Goal: Information Seeking & Learning: Check status

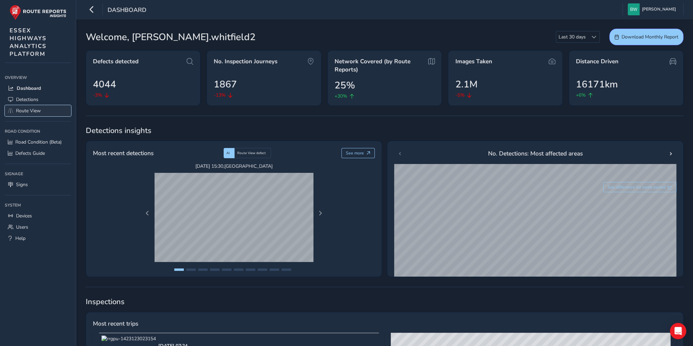
click at [33, 113] on span "Route View" at bounding box center [28, 111] width 25 height 6
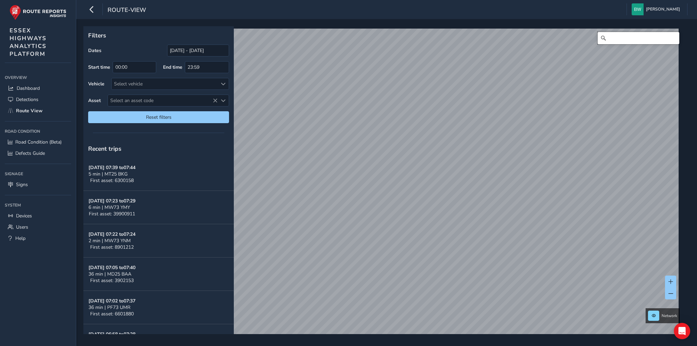
click at [606, 38] on input "Search" at bounding box center [639, 38] width 82 height 12
type input "[GEOGRAPHIC_DATA], [GEOGRAPHIC_DATA]"
click at [671, 37] on icon "Clear" at bounding box center [673, 37] width 5 height 5
click at [641, 39] on input "Search" at bounding box center [639, 38] width 82 height 12
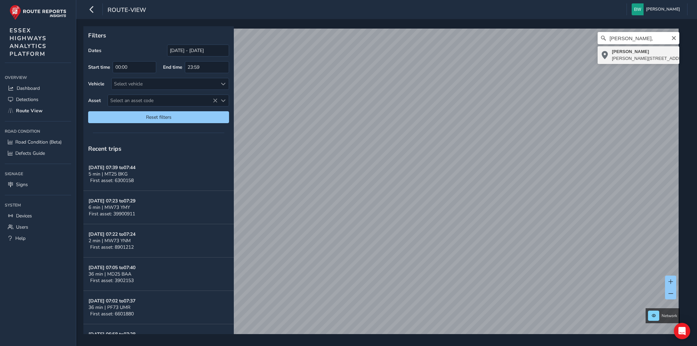
type input "[PERSON_NAME][STREET_ADDRESS]"
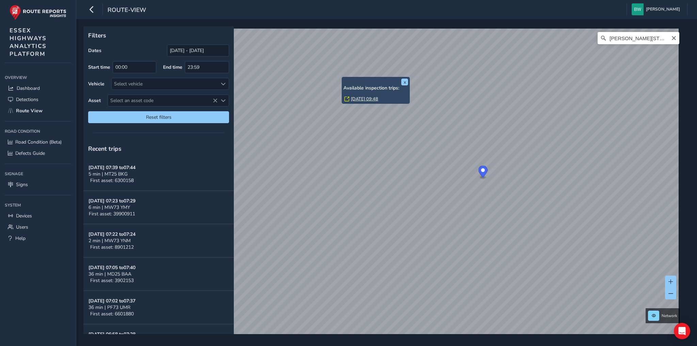
click at [361, 98] on link "[DATE] 09:48" at bounding box center [364, 99] width 27 height 6
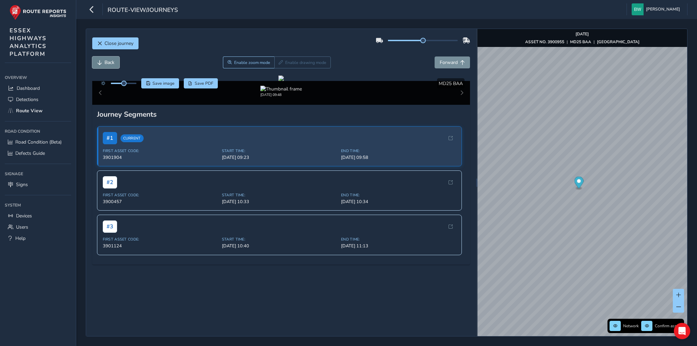
click at [110, 61] on span "Back" at bounding box center [109, 62] width 10 height 6
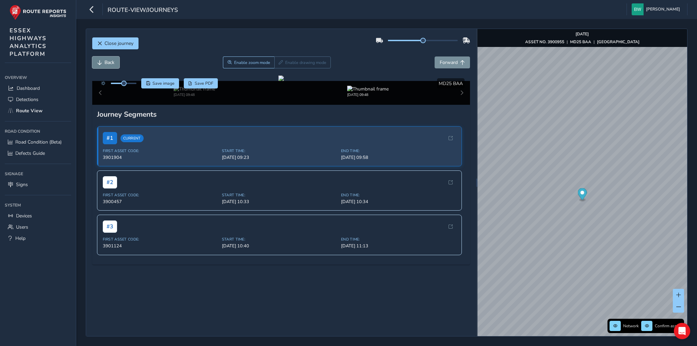
click at [110, 61] on span "Back" at bounding box center [109, 62] width 10 height 6
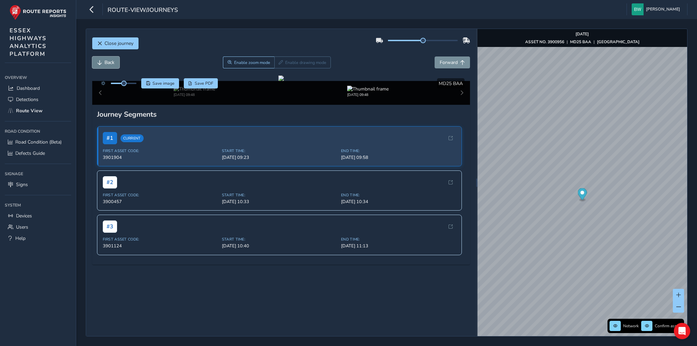
click at [110, 61] on span "Back" at bounding box center [109, 62] width 10 height 6
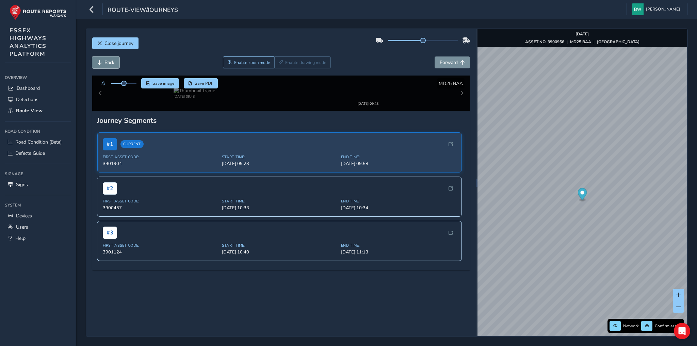
click at [110, 61] on span "Back" at bounding box center [109, 62] width 10 height 6
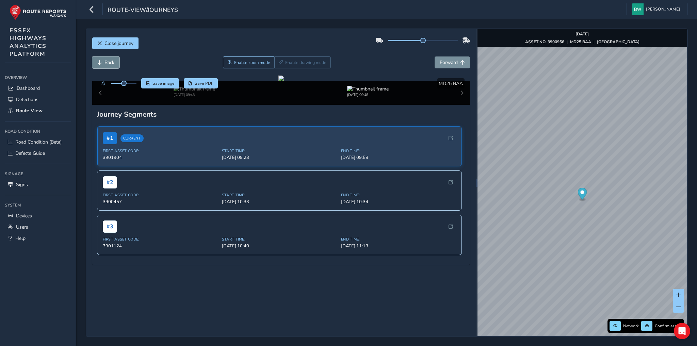
click at [110, 61] on span "Back" at bounding box center [109, 62] width 10 height 6
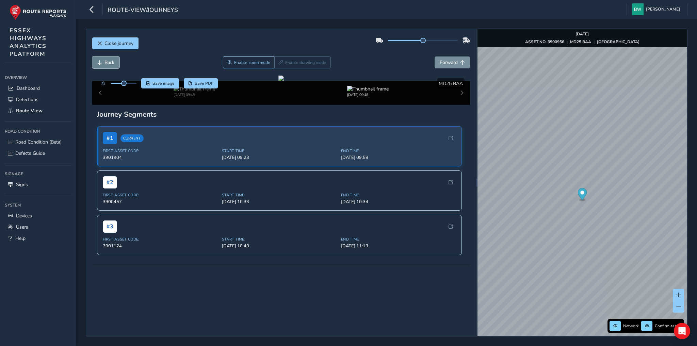
click at [110, 61] on span "Back" at bounding box center [109, 62] width 10 height 6
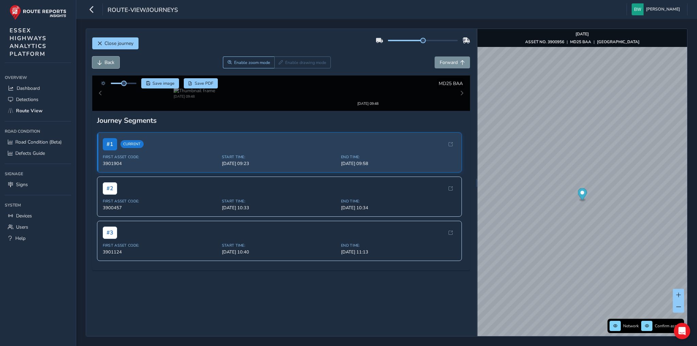
click at [110, 61] on span "Back" at bounding box center [109, 62] width 10 height 6
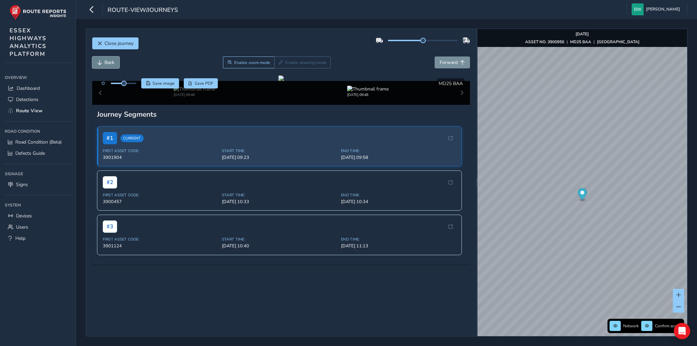
click at [110, 61] on span "Back" at bounding box center [109, 62] width 10 height 6
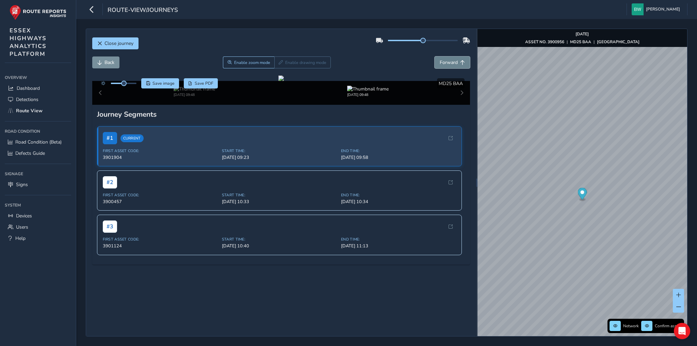
click at [444, 64] on span "Forward" at bounding box center [449, 62] width 18 height 6
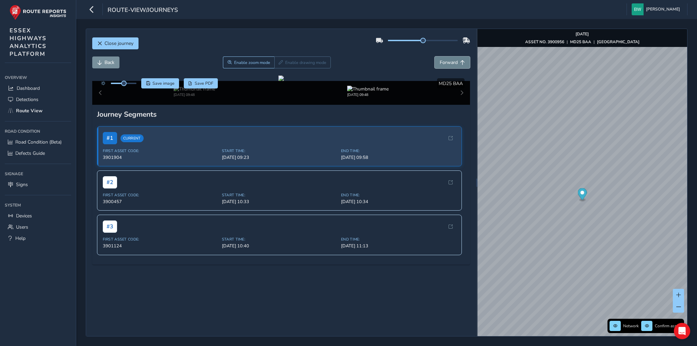
click at [444, 64] on span "Forward" at bounding box center [449, 62] width 18 height 6
click at [447, 59] on span "Forward" at bounding box center [449, 62] width 18 height 6
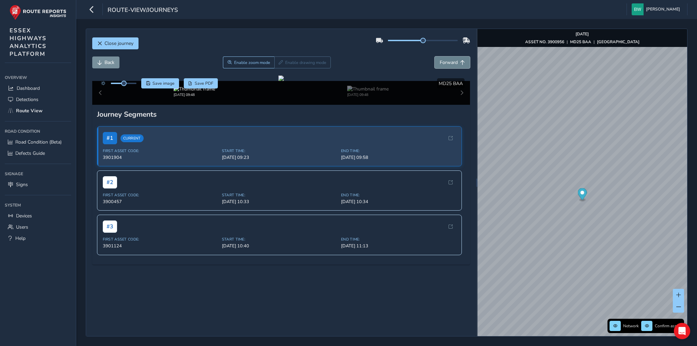
click at [447, 59] on span "Forward" at bounding box center [449, 62] width 18 height 6
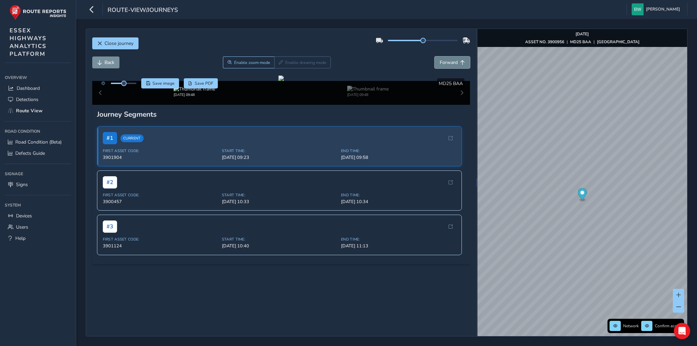
click at [447, 59] on span "Forward" at bounding box center [449, 62] width 18 height 6
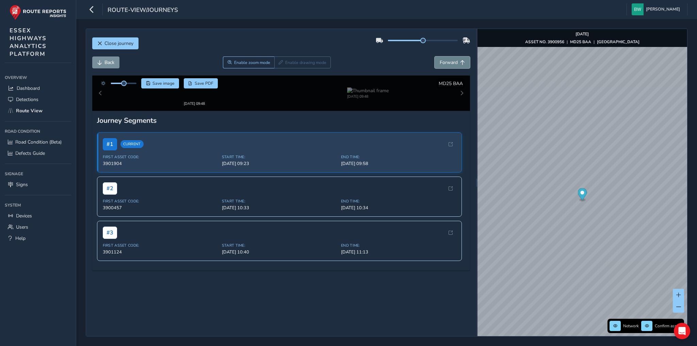
click at [447, 59] on span "Forward" at bounding box center [449, 62] width 18 height 6
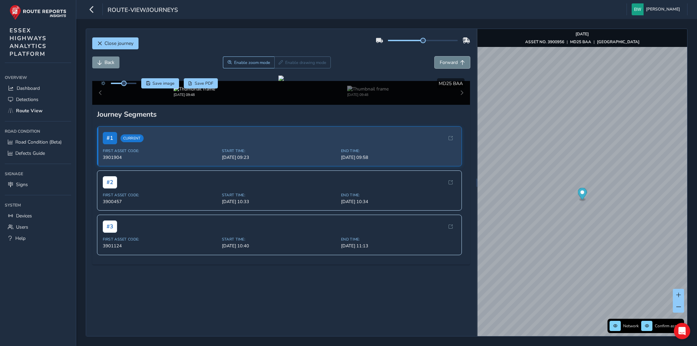
click at [447, 59] on span "Forward" at bounding box center [449, 62] width 18 height 6
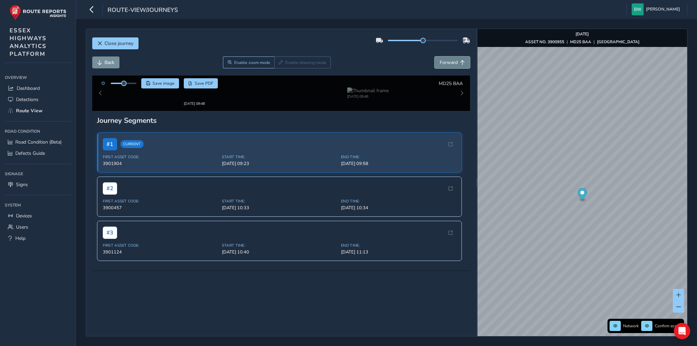
click at [447, 59] on span "Forward" at bounding box center [449, 62] width 18 height 6
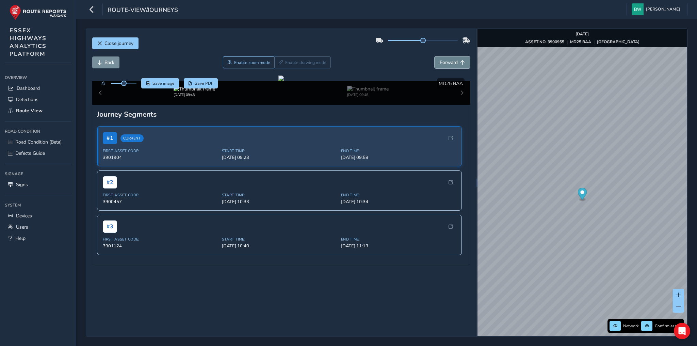
click at [447, 59] on span "Forward" at bounding box center [449, 62] width 18 height 6
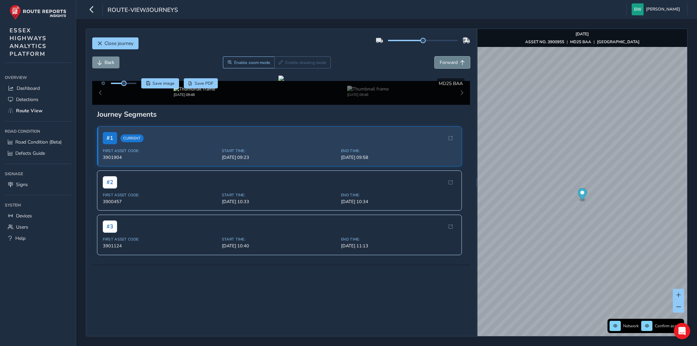
click at [447, 59] on span "Forward" at bounding box center [449, 62] width 18 height 6
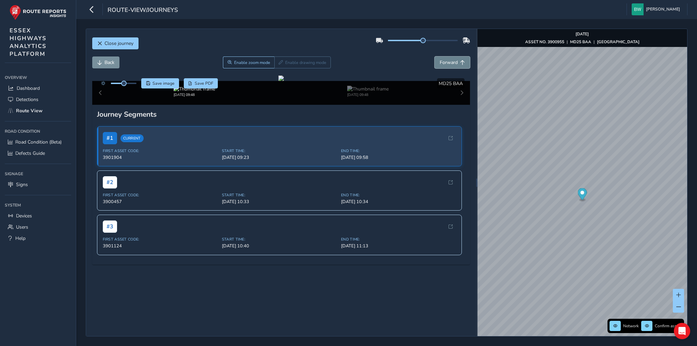
click at [447, 59] on span "Forward" at bounding box center [449, 62] width 18 height 6
click at [445, 59] on span "Forward" at bounding box center [449, 62] width 18 height 6
click at [104, 63] on span "Back" at bounding box center [109, 62] width 10 height 6
click at [103, 63] on button "Back" at bounding box center [105, 62] width 27 height 12
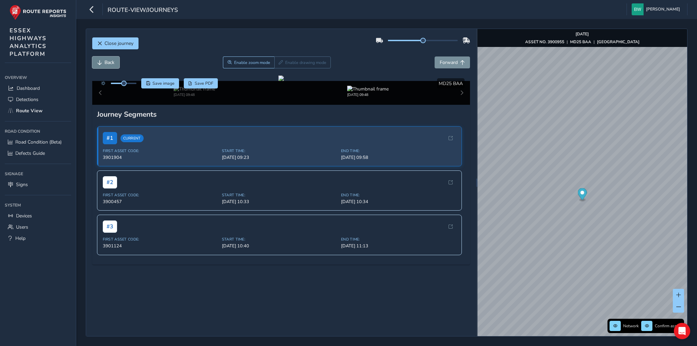
click at [103, 63] on button "Back" at bounding box center [105, 62] width 27 height 12
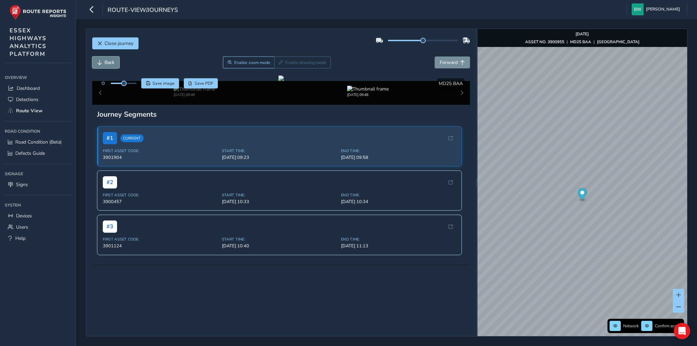
click at [103, 63] on button "Back" at bounding box center [105, 62] width 27 height 12
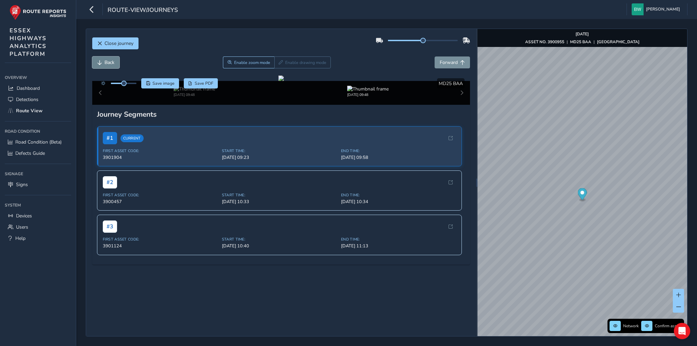
click at [103, 63] on button "Back" at bounding box center [105, 62] width 27 height 12
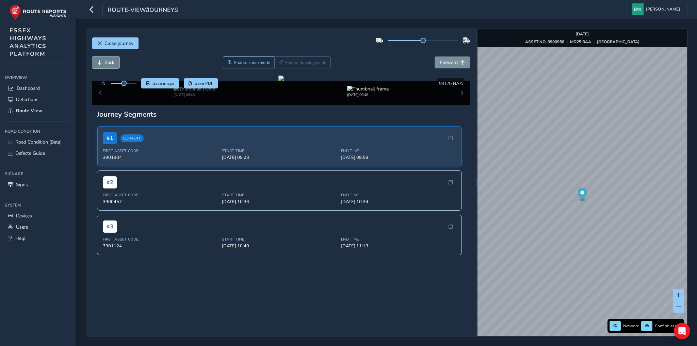
click at [103, 63] on button "Back" at bounding box center [105, 62] width 27 height 12
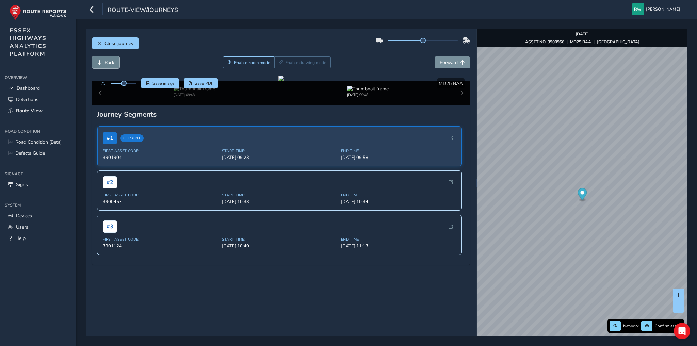
click at [103, 63] on button "Back" at bounding box center [105, 62] width 27 height 12
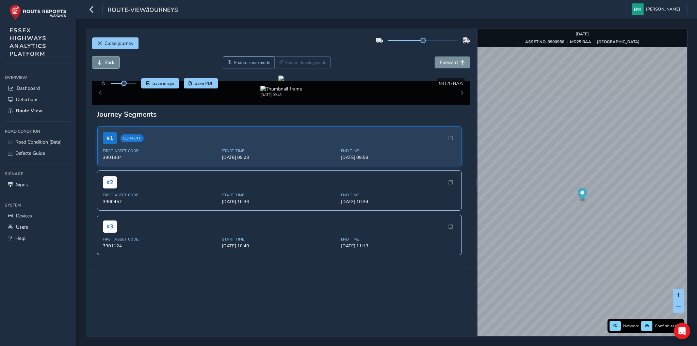
click at [103, 63] on button "Back" at bounding box center [105, 62] width 27 height 12
click at [660, 312] on link "[DATE] 10:45" at bounding box center [672, 314] width 27 height 6
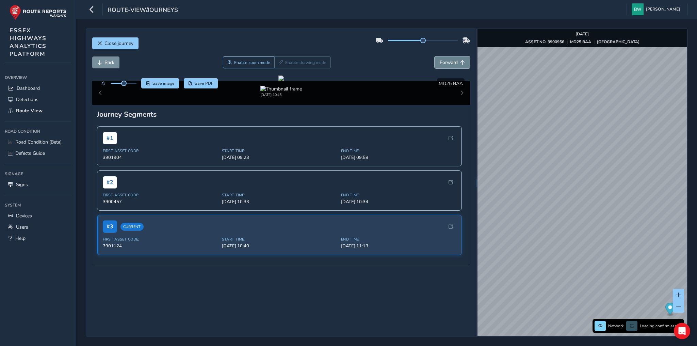
click at [442, 62] on span "Forward" at bounding box center [449, 62] width 18 height 6
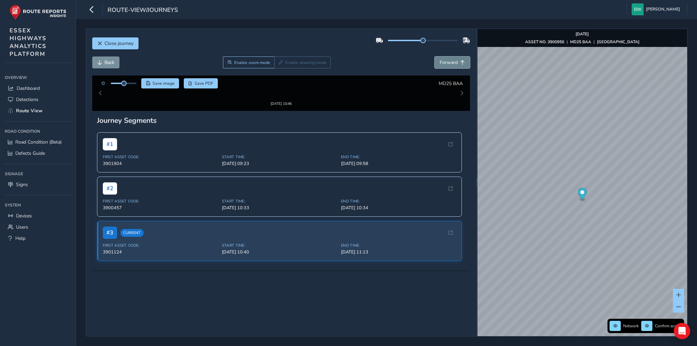
click at [442, 62] on span "Forward" at bounding box center [449, 62] width 18 height 6
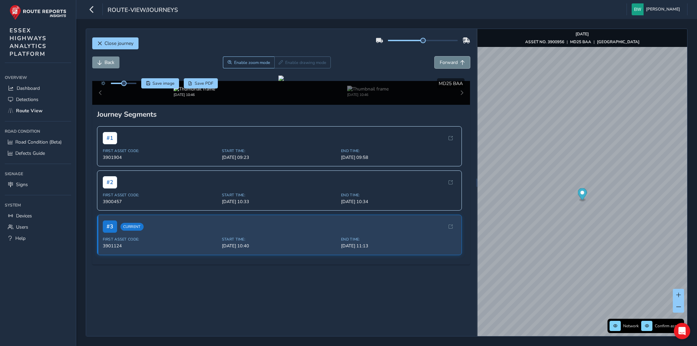
click at [442, 62] on span "Forward" at bounding box center [449, 62] width 18 height 6
click at [111, 63] on span "Back" at bounding box center [109, 62] width 10 height 6
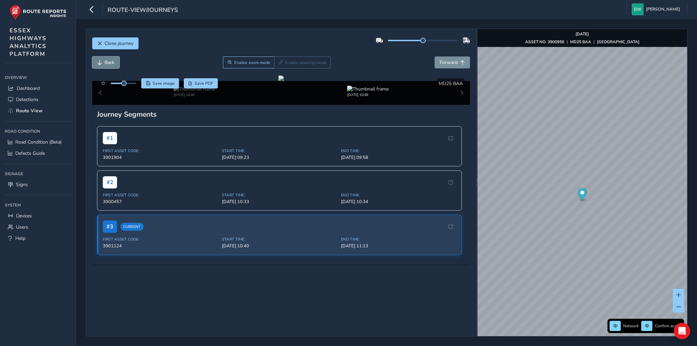
click at [111, 63] on span "Back" at bounding box center [109, 62] width 10 height 6
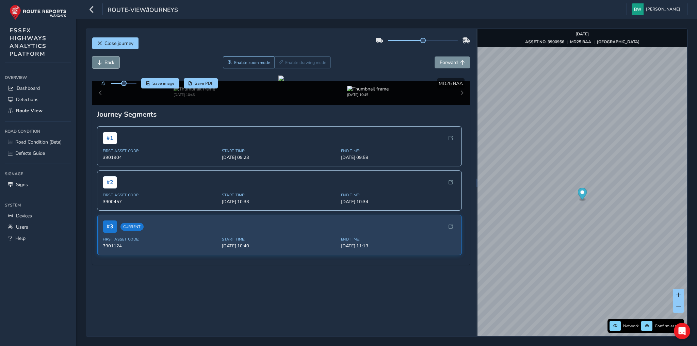
click at [111, 63] on span "Back" at bounding box center [109, 62] width 10 height 6
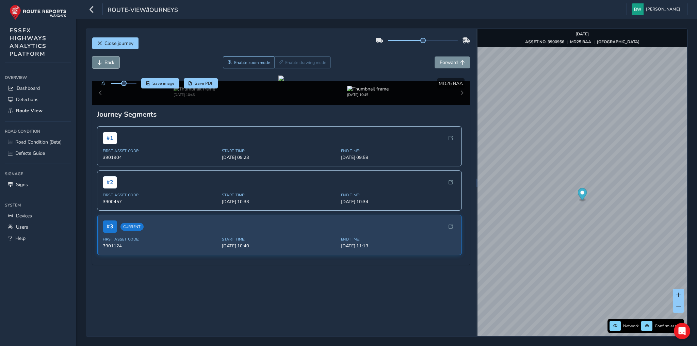
click at [111, 63] on span "Back" at bounding box center [109, 62] width 10 height 6
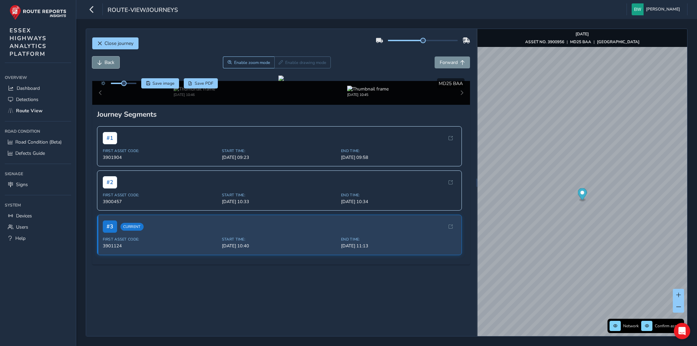
click at [111, 63] on span "Back" at bounding box center [109, 62] width 10 height 6
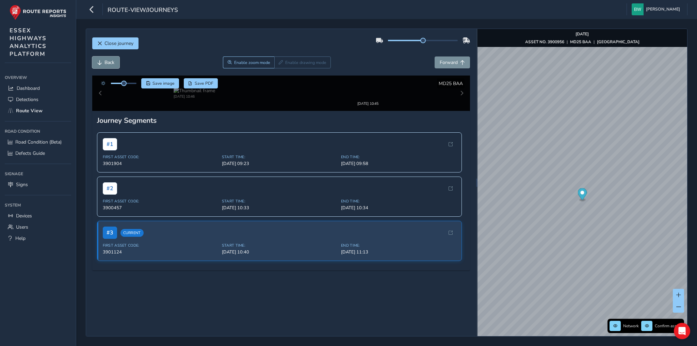
click at [111, 63] on span "Back" at bounding box center [109, 62] width 10 height 6
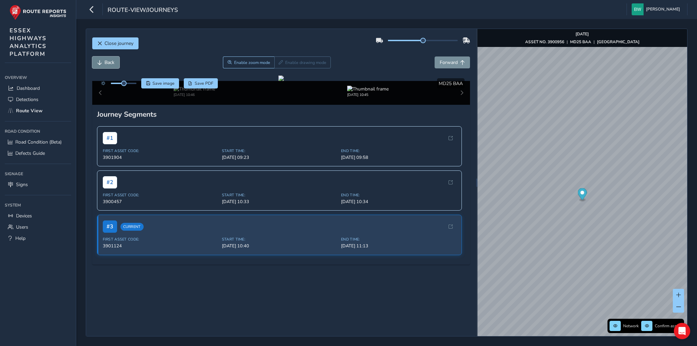
click at [111, 63] on span "Back" at bounding box center [109, 62] width 10 height 6
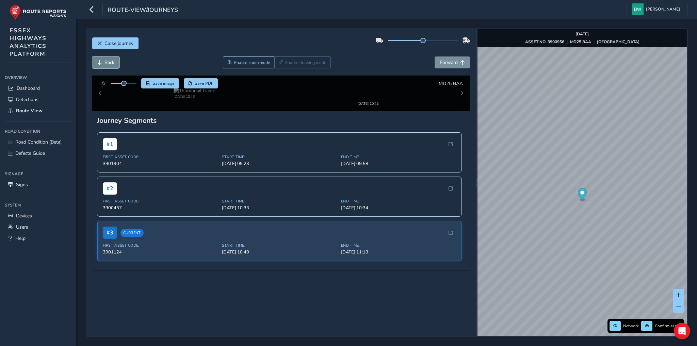
click at [111, 63] on span "Back" at bounding box center [109, 62] width 10 height 6
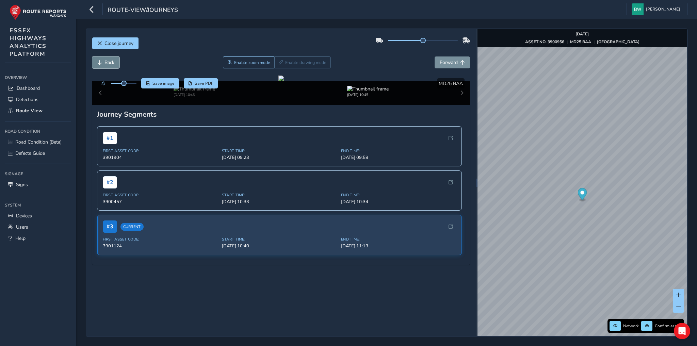
click at [111, 63] on span "Back" at bounding box center [109, 62] width 10 height 6
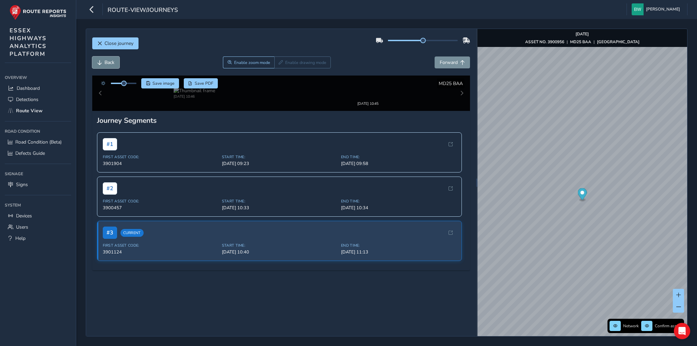
click at [111, 63] on span "Back" at bounding box center [109, 62] width 10 height 6
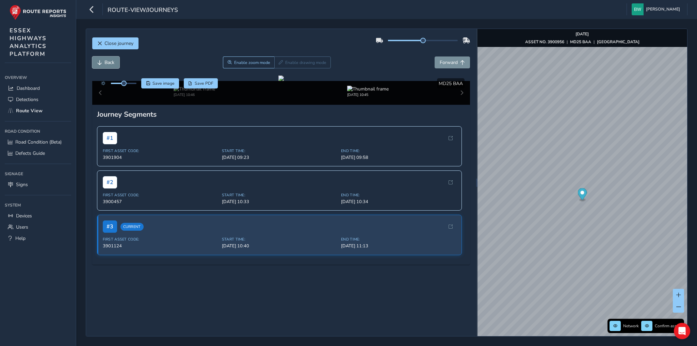
click at [111, 63] on span "Back" at bounding box center [109, 62] width 10 height 6
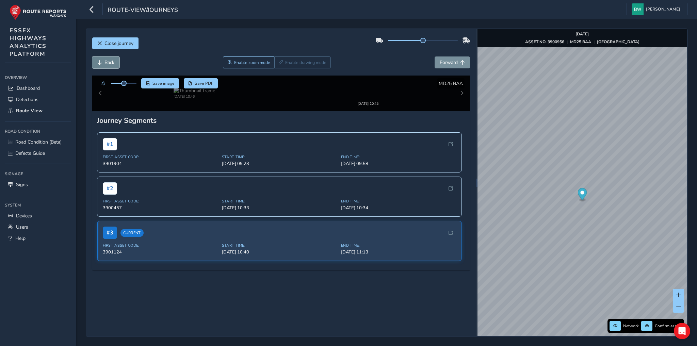
click at [111, 63] on span "Back" at bounding box center [109, 62] width 10 height 6
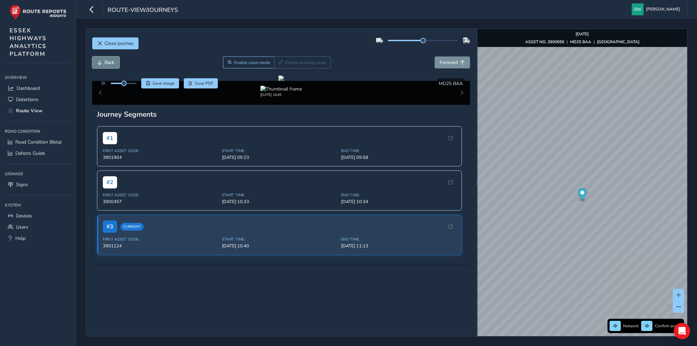
click at [111, 63] on span "Back" at bounding box center [109, 62] width 10 height 6
click at [455, 64] on button "Forward" at bounding box center [452, 62] width 35 height 12
click at [107, 60] on span "Back" at bounding box center [109, 62] width 10 height 6
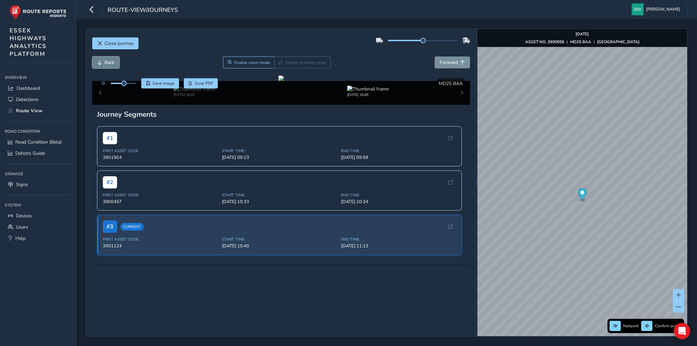
click at [107, 60] on span "Back" at bounding box center [109, 62] width 10 height 6
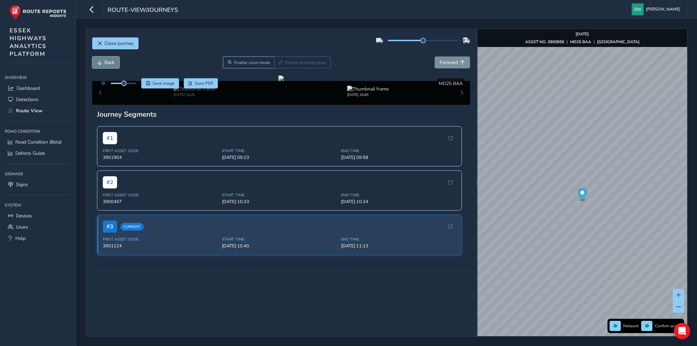
click at [107, 60] on span "Back" at bounding box center [109, 62] width 10 height 6
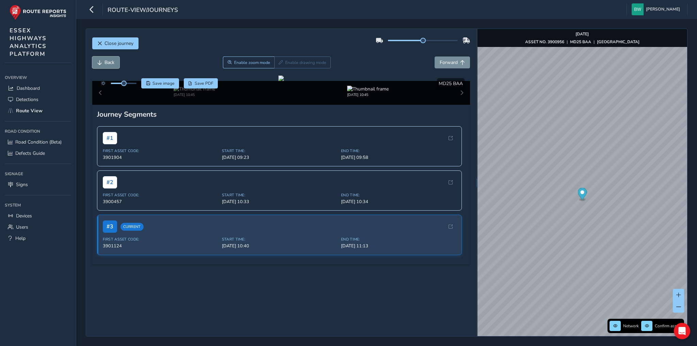
click at [107, 60] on span "Back" at bounding box center [109, 62] width 10 height 6
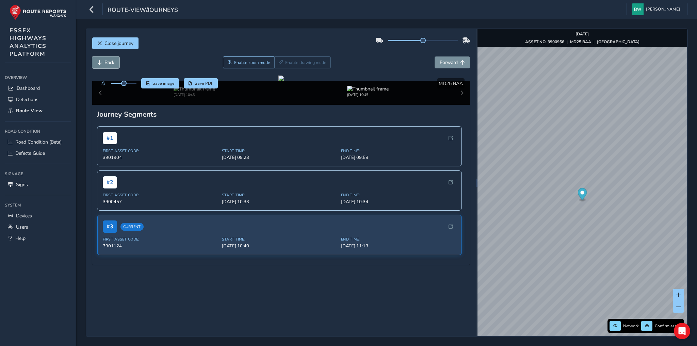
click at [107, 60] on span "Back" at bounding box center [109, 62] width 10 height 6
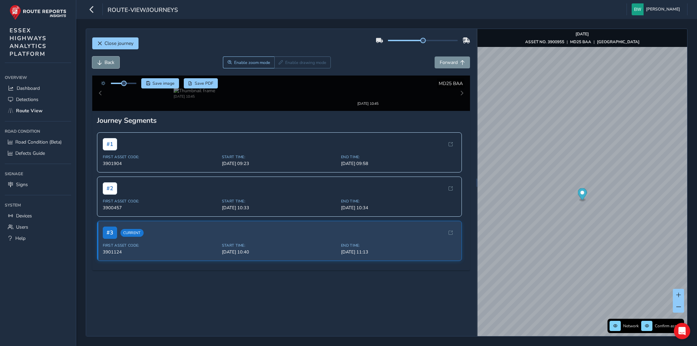
click at [107, 60] on span "Back" at bounding box center [109, 62] width 10 height 6
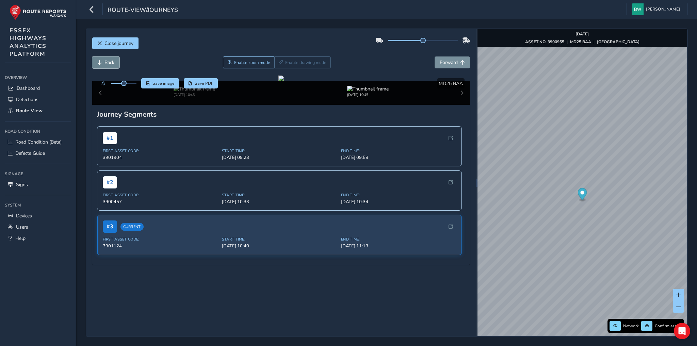
click at [107, 60] on span "Back" at bounding box center [109, 62] width 10 height 6
click at [111, 60] on span "Back" at bounding box center [109, 62] width 10 height 6
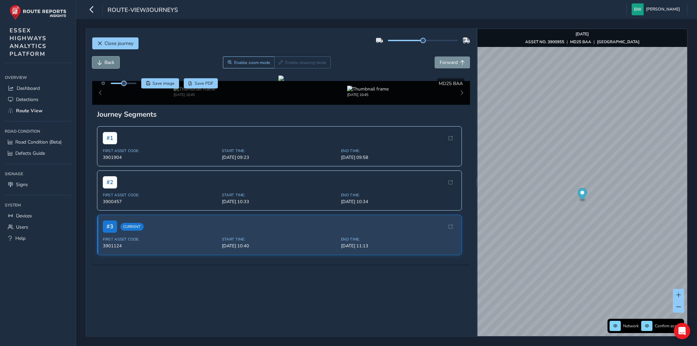
click at [111, 60] on span "Back" at bounding box center [109, 62] width 10 height 6
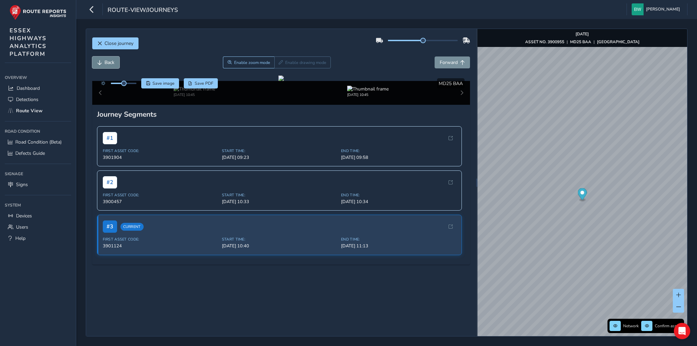
click at [111, 60] on span "Back" at bounding box center [109, 62] width 10 height 6
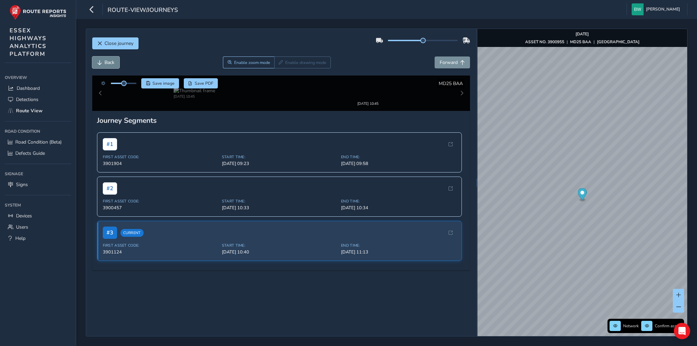
click at [111, 60] on span "Back" at bounding box center [109, 62] width 10 height 6
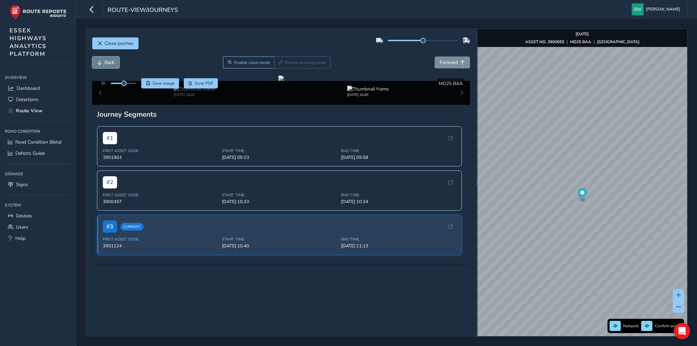
click at [111, 60] on span "Back" at bounding box center [109, 62] width 10 height 6
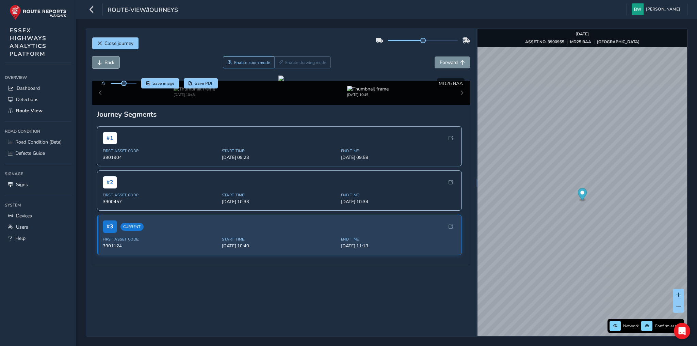
click at [111, 60] on span "Back" at bounding box center [109, 62] width 10 height 6
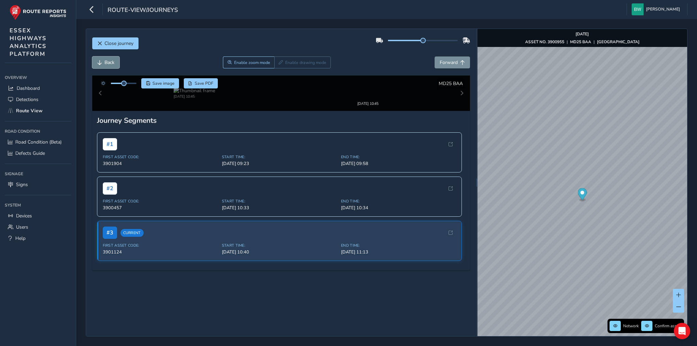
click at [111, 60] on span "Back" at bounding box center [109, 62] width 10 height 6
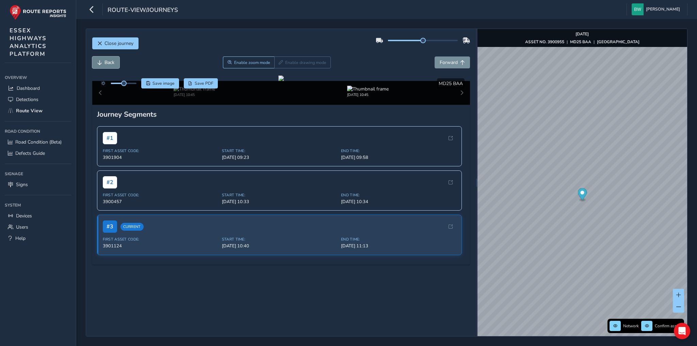
click at [111, 60] on span "Back" at bounding box center [109, 62] width 10 height 6
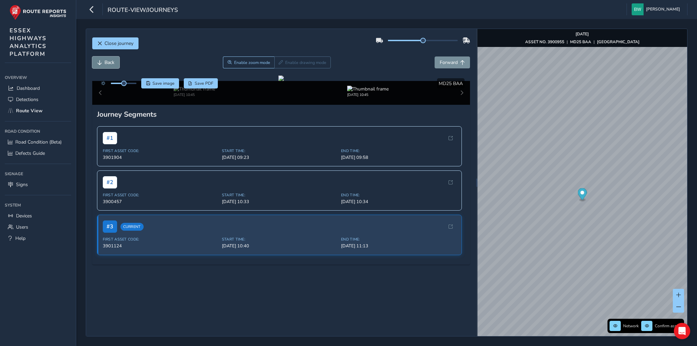
click at [111, 60] on span "Back" at bounding box center [109, 62] width 10 height 6
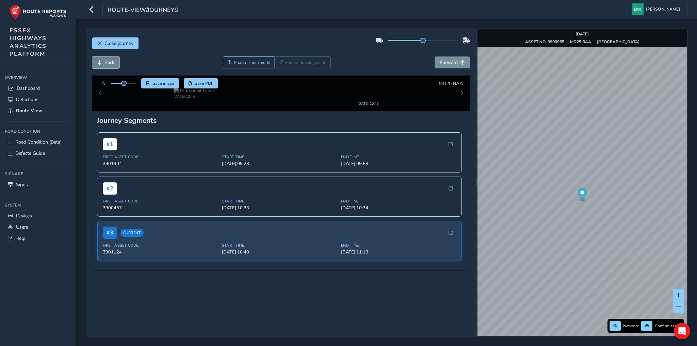
click at [111, 60] on span "Back" at bounding box center [109, 62] width 10 height 6
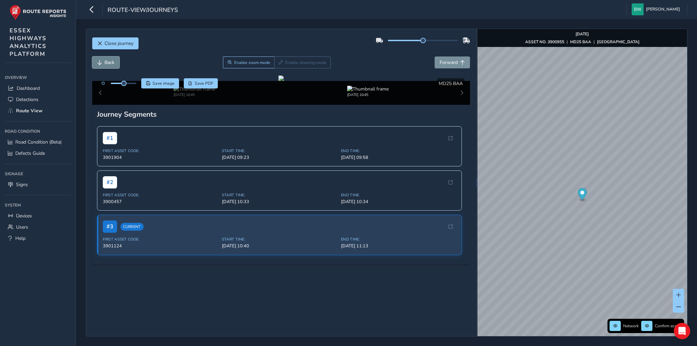
click at [111, 60] on span "Back" at bounding box center [109, 62] width 10 height 6
click at [447, 60] on span "Forward" at bounding box center [449, 62] width 18 height 6
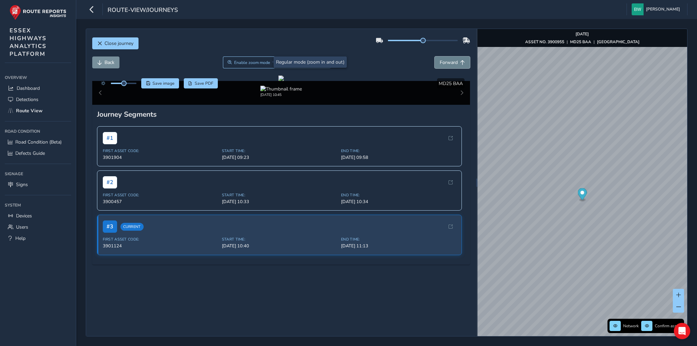
click at [447, 60] on span "Forward" at bounding box center [449, 62] width 18 height 6
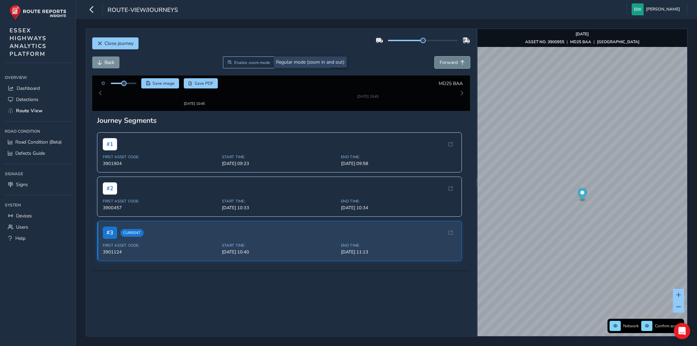
click at [447, 60] on span "Forward" at bounding box center [449, 62] width 18 height 6
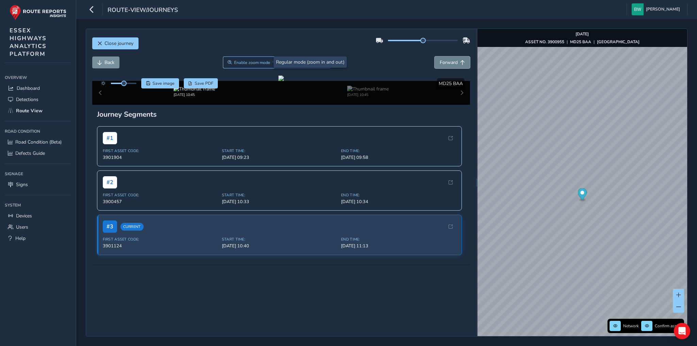
click at [447, 60] on span "Forward" at bounding box center [449, 62] width 18 height 6
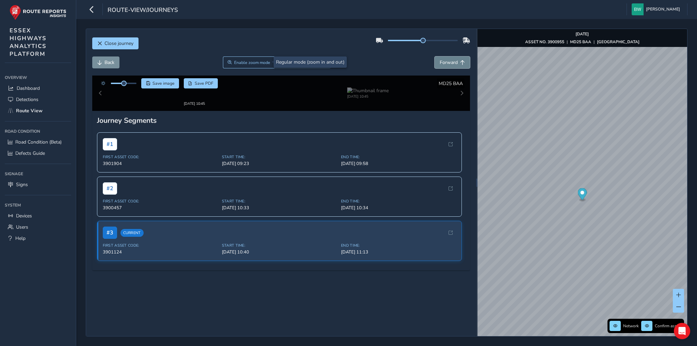
click at [447, 60] on span "Forward" at bounding box center [449, 62] width 18 height 6
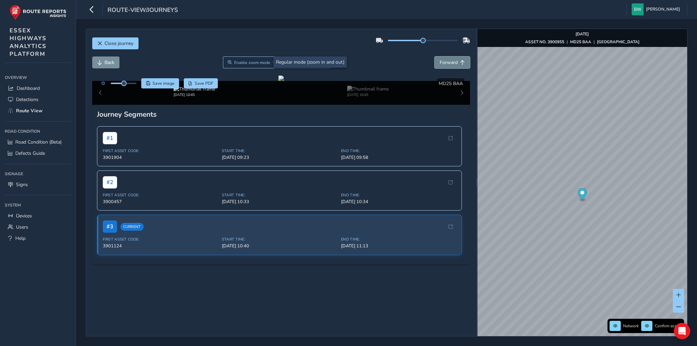
click at [447, 60] on span "Forward" at bounding box center [449, 62] width 18 height 6
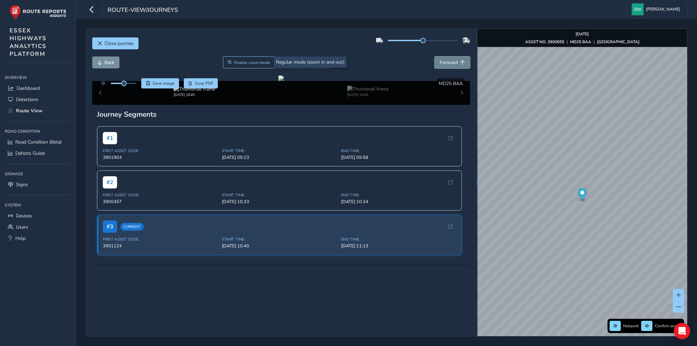
click at [447, 60] on span "Forward" at bounding box center [449, 62] width 18 height 6
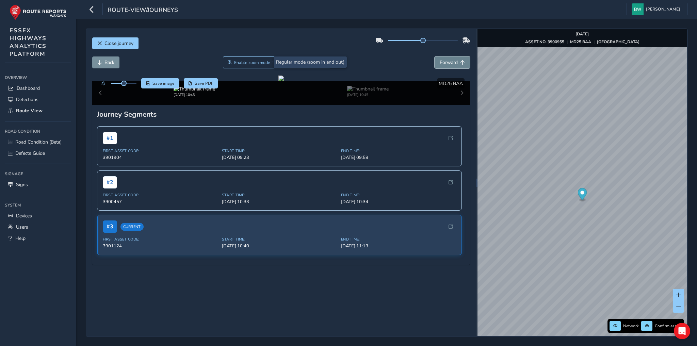
click at [447, 60] on span "Forward" at bounding box center [449, 62] width 18 height 6
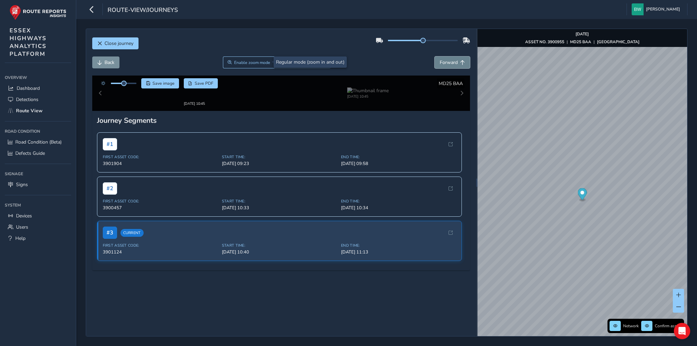
click at [447, 60] on span "Forward" at bounding box center [449, 62] width 18 height 6
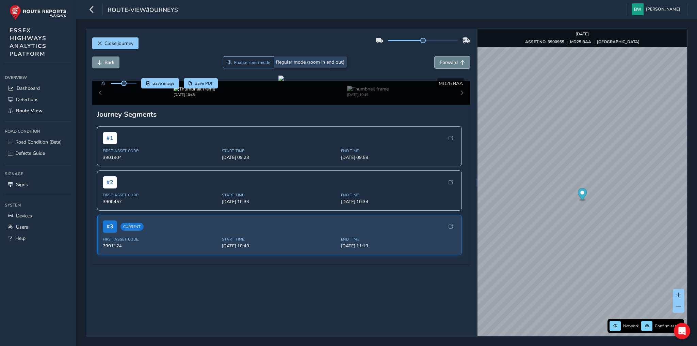
click at [447, 60] on span "Forward" at bounding box center [449, 62] width 18 height 6
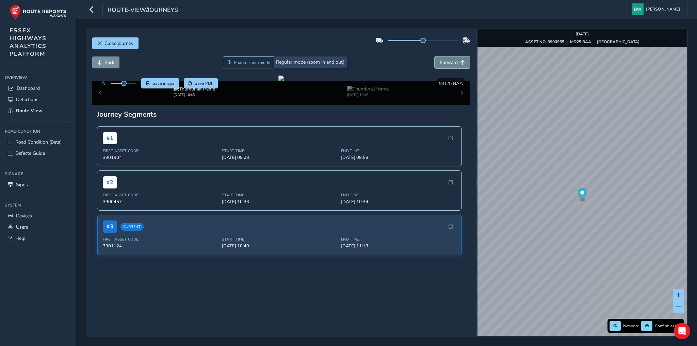
click at [447, 60] on span "Forward" at bounding box center [449, 62] width 18 height 6
click at [117, 43] on span "Close journey" at bounding box center [118, 43] width 29 height 6
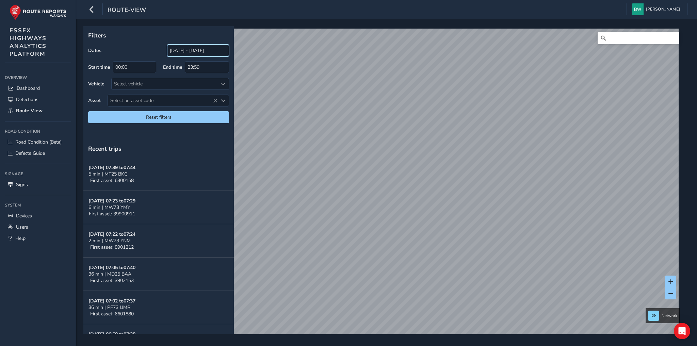
click at [174, 50] on input "[DATE] - [DATE]" at bounding box center [198, 51] width 62 height 12
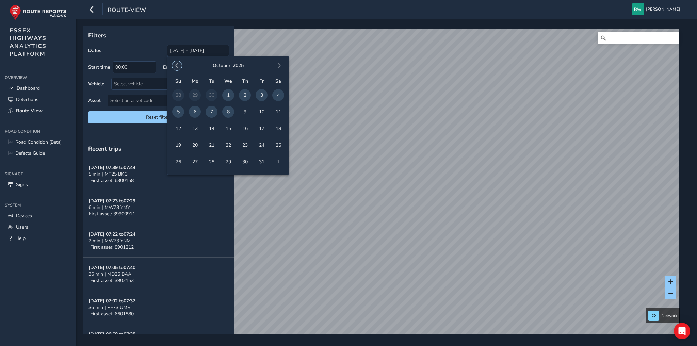
click at [176, 65] on span "button" at bounding box center [177, 65] width 5 height 5
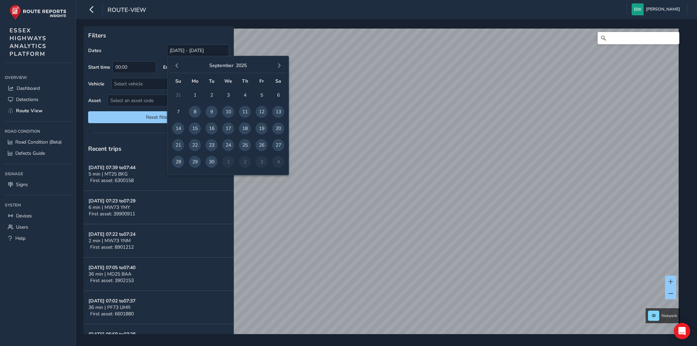
click at [176, 65] on span "button" at bounding box center [177, 65] width 5 height 5
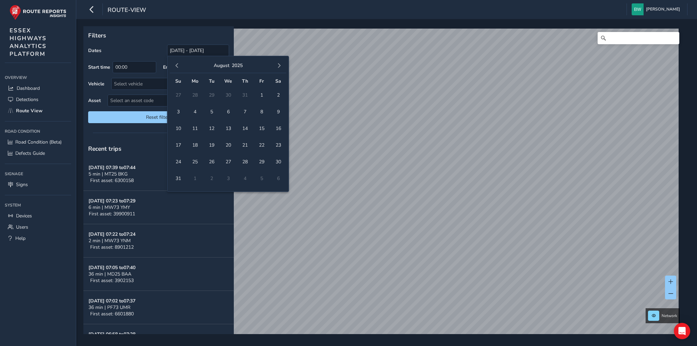
click at [176, 65] on span "button" at bounding box center [177, 65] width 5 height 5
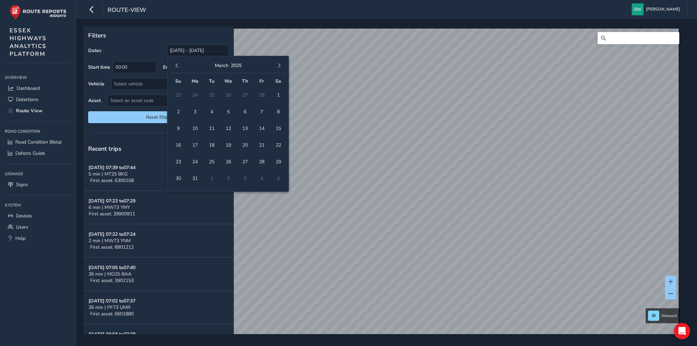
click at [176, 65] on span "button" at bounding box center [177, 65] width 5 height 5
click at [279, 91] on span "1" at bounding box center [278, 95] width 12 height 12
click at [279, 66] on span "button" at bounding box center [279, 65] width 5 height 5
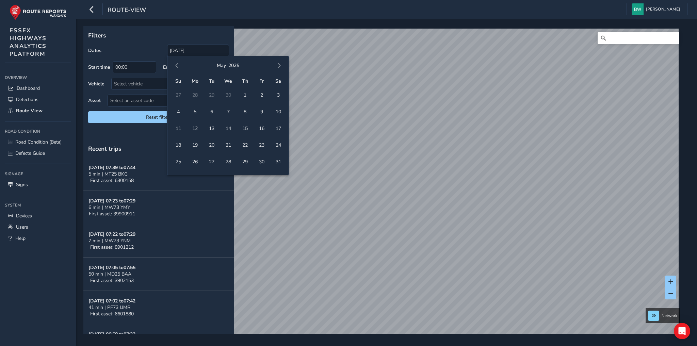
click at [279, 66] on span "button" at bounding box center [279, 65] width 5 height 5
click at [225, 114] on span "8" at bounding box center [228, 112] width 12 height 12
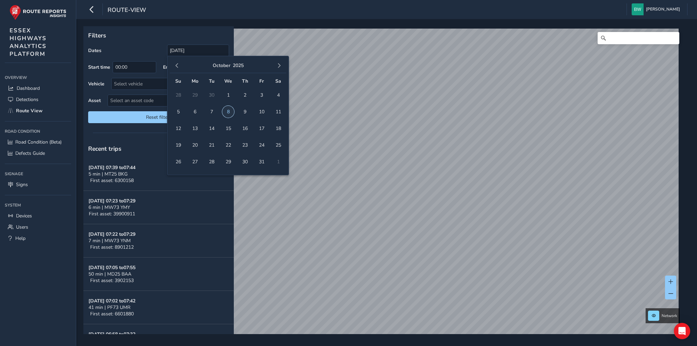
type input "[DATE] - [DATE]"
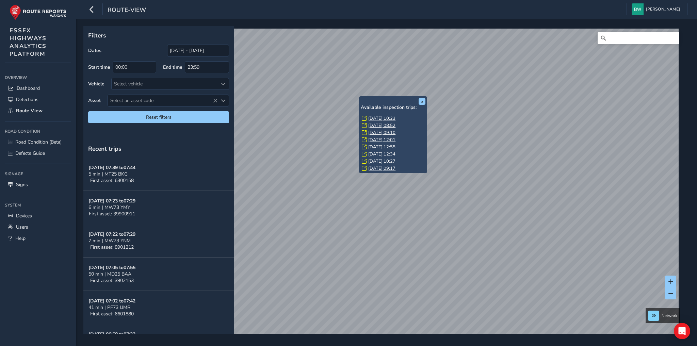
click at [383, 169] on link "[DATE] 09:17" at bounding box center [381, 168] width 27 height 6
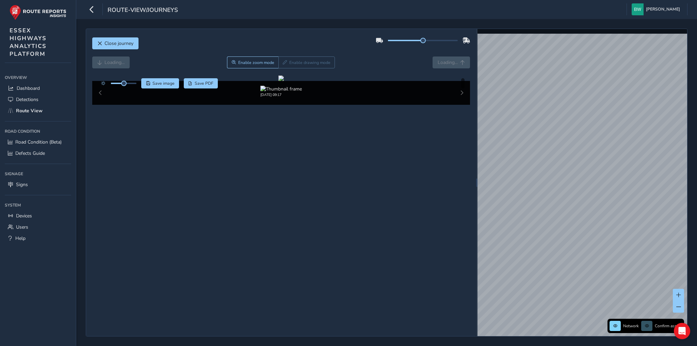
click at [108, 61] on div "Loading... Enable zoom mode Enable drawing mode Loading..." at bounding box center [281, 62] width 378 height 12
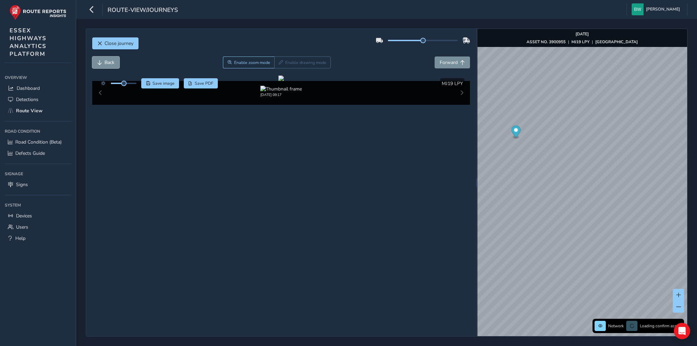
click at [108, 61] on span "Back" at bounding box center [109, 62] width 10 height 6
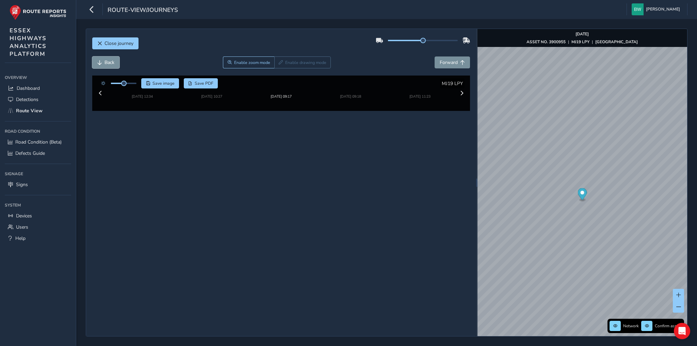
click at [108, 61] on span "Back" at bounding box center [109, 62] width 10 height 6
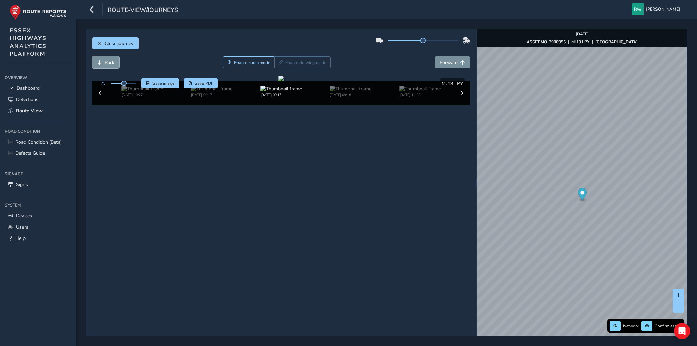
click at [108, 61] on span "Back" at bounding box center [109, 62] width 10 height 6
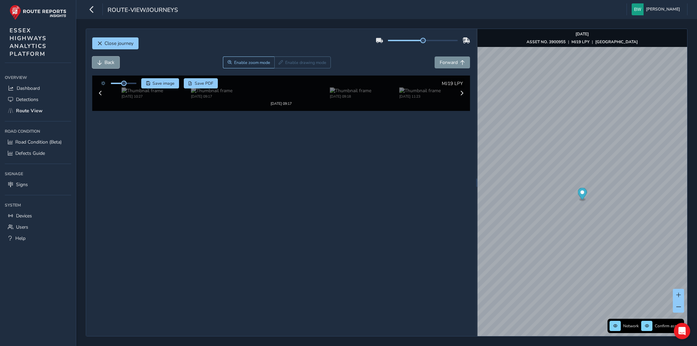
click at [108, 61] on span "Back" at bounding box center [109, 62] width 10 height 6
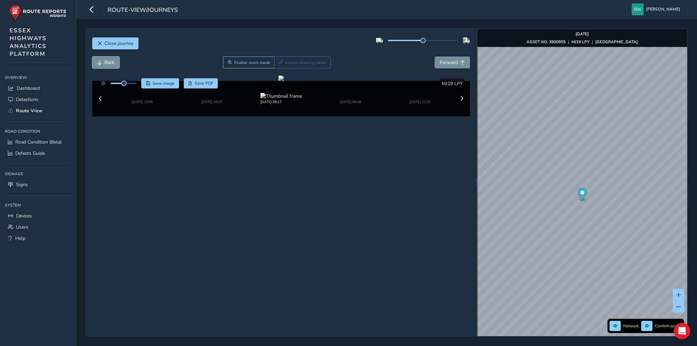
click at [108, 61] on span "Back" at bounding box center [109, 62] width 10 height 6
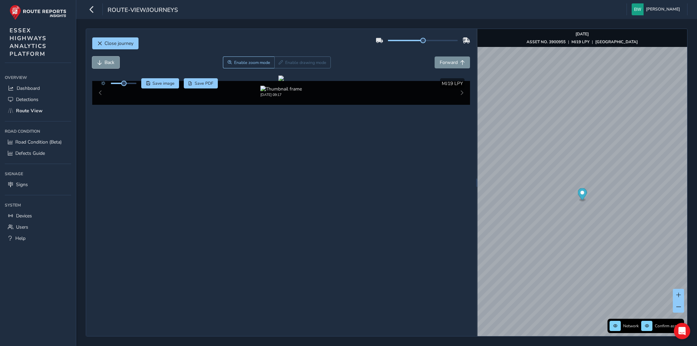
click at [108, 61] on span "Back" at bounding box center [109, 62] width 10 height 6
click at [421, 92] on img at bounding box center [420, 89] width 42 height 6
click at [95, 59] on button "Back" at bounding box center [105, 62] width 27 height 12
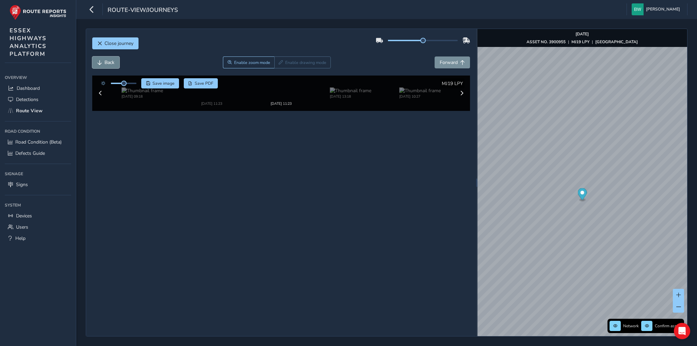
click at [95, 59] on button "Back" at bounding box center [105, 62] width 27 height 12
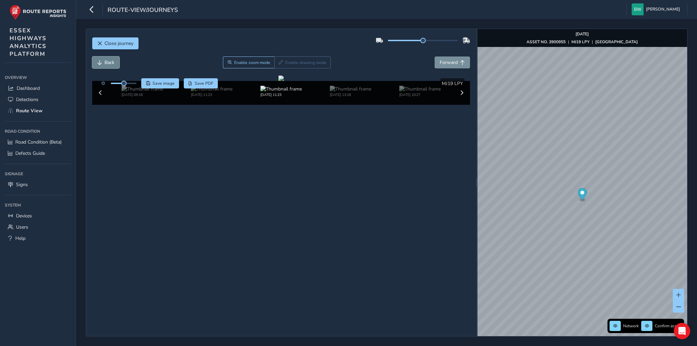
click at [95, 59] on button "Back" at bounding box center [105, 62] width 27 height 12
click at [453, 57] on button "Forward" at bounding box center [452, 62] width 35 height 12
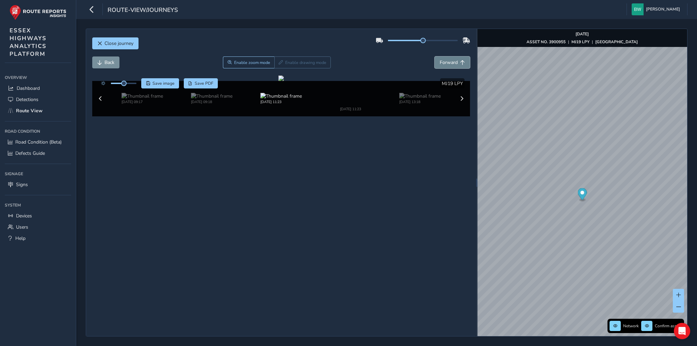
click at [453, 57] on button "Forward" at bounding box center [452, 62] width 35 height 12
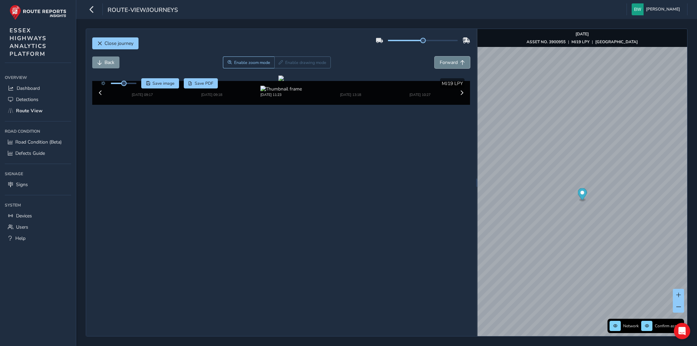
click at [453, 57] on button "Forward" at bounding box center [452, 62] width 35 height 12
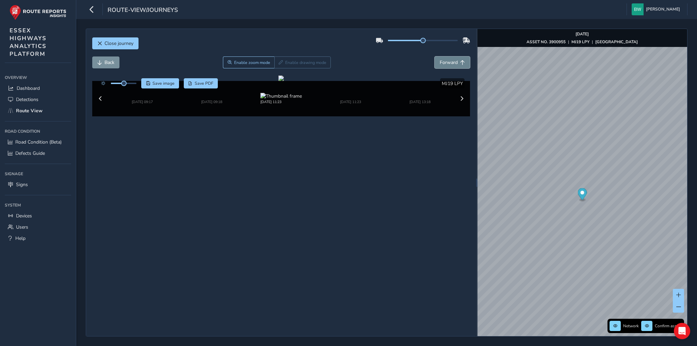
click at [453, 57] on button "Forward" at bounding box center [452, 62] width 35 height 12
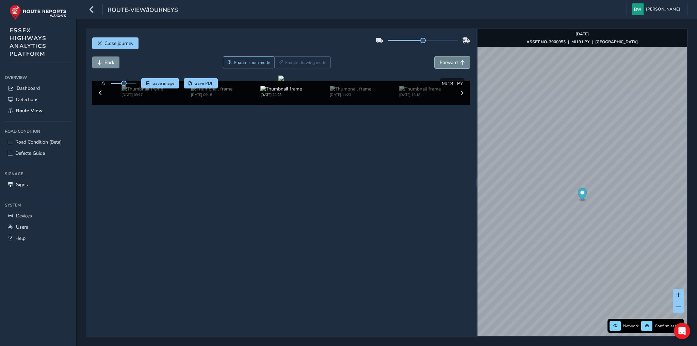
click at [453, 57] on button "Forward" at bounding box center [452, 62] width 35 height 12
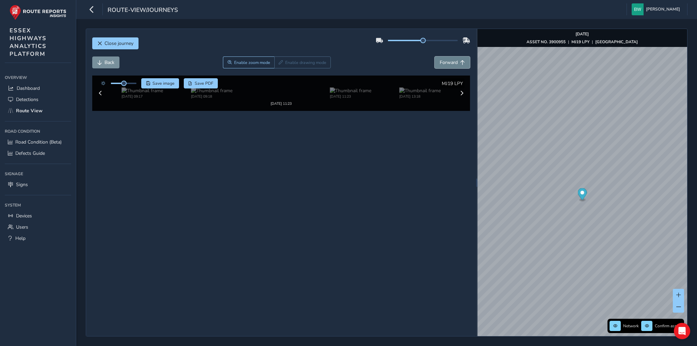
click at [453, 57] on button "Forward" at bounding box center [452, 62] width 35 height 12
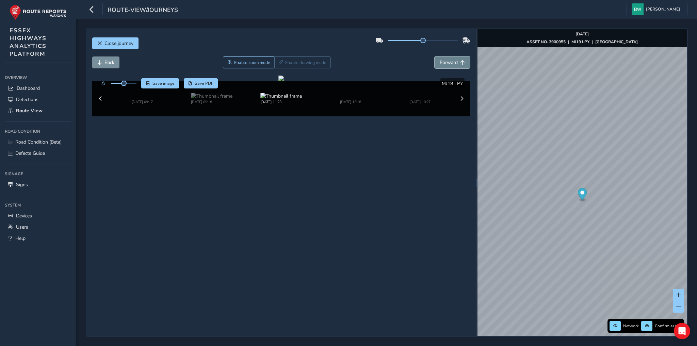
click at [453, 57] on button "Forward" at bounding box center [452, 62] width 35 height 12
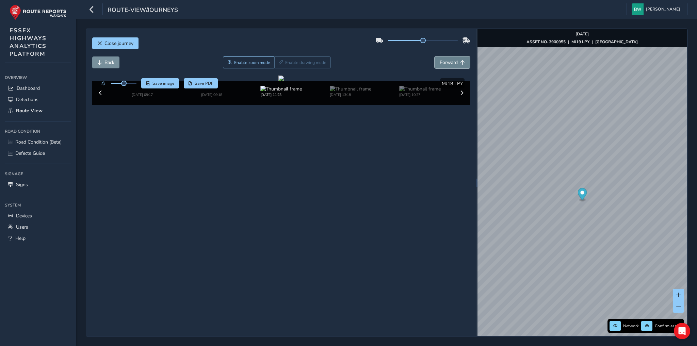
click at [453, 57] on button "Forward" at bounding box center [452, 62] width 35 height 12
click at [128, 92] on img at bounding box center [143, 89] width 42 height 6
click at [113, 63] on span "Back" at bounding box center [109, 62] width 10 height 6
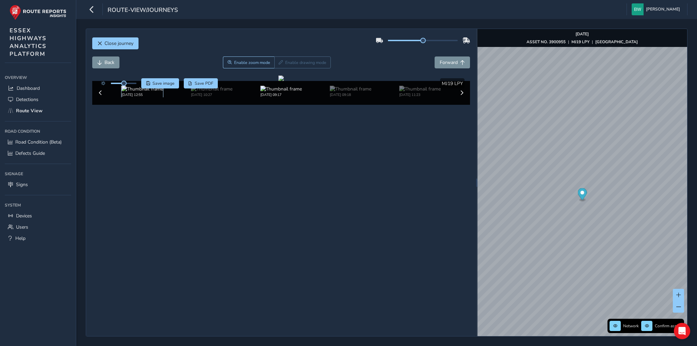
click at [125, 92] on img at bounding box center [143, 89] width 42 height 6
